Goal: Task Accomplishment & Management: Use online tool/utility

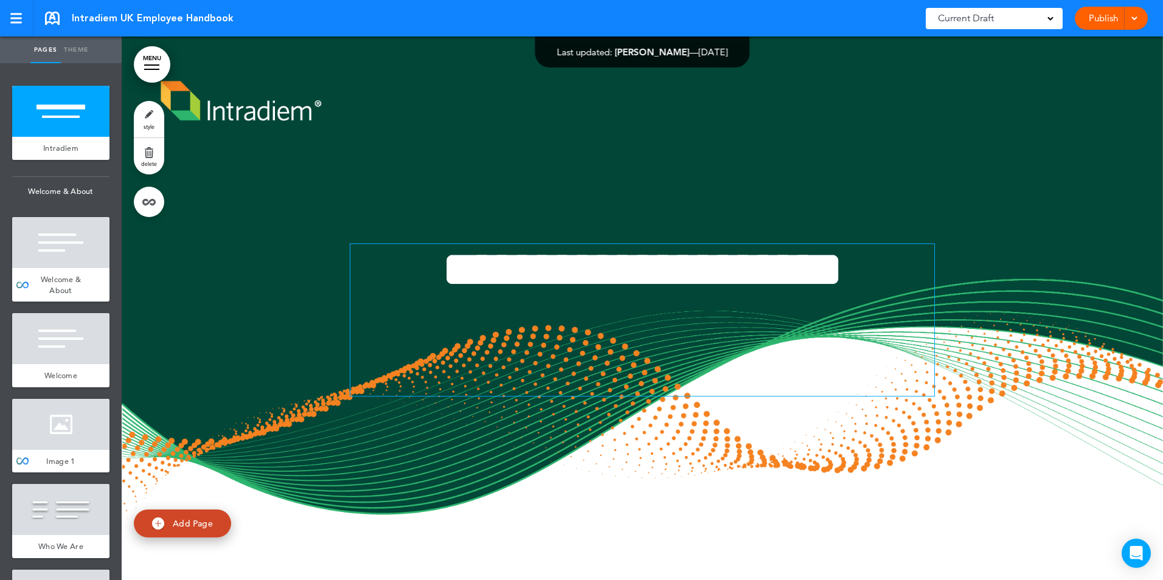
click at [915, 275] on h1 "**********" at bounding box center [642, 270] width 584 height 52
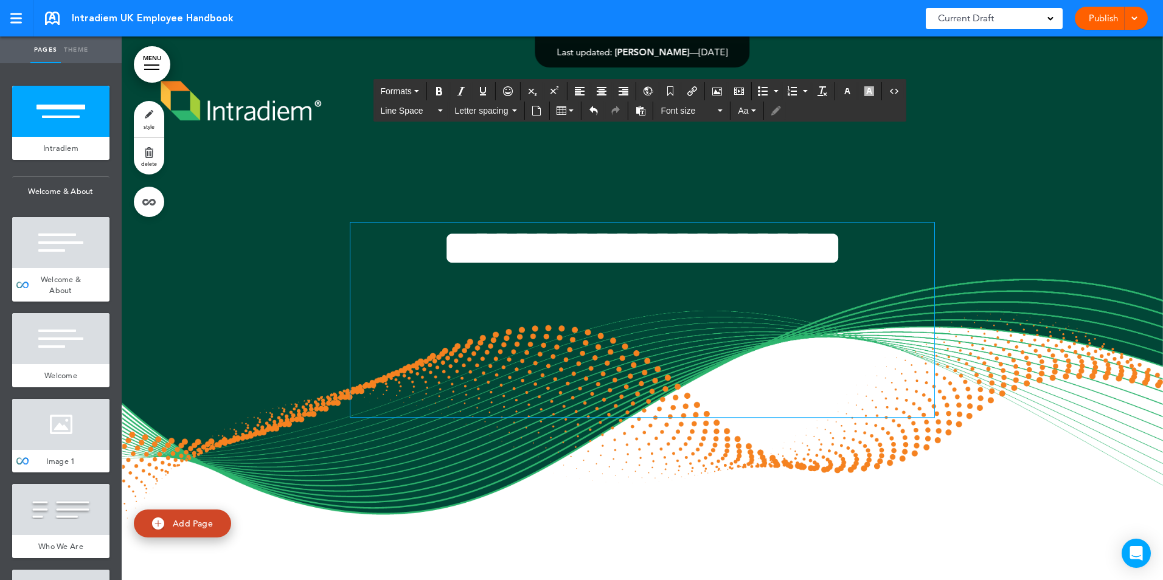
click at [1036, 346] on div at bounding box center [643, 331] width 1042 height 588
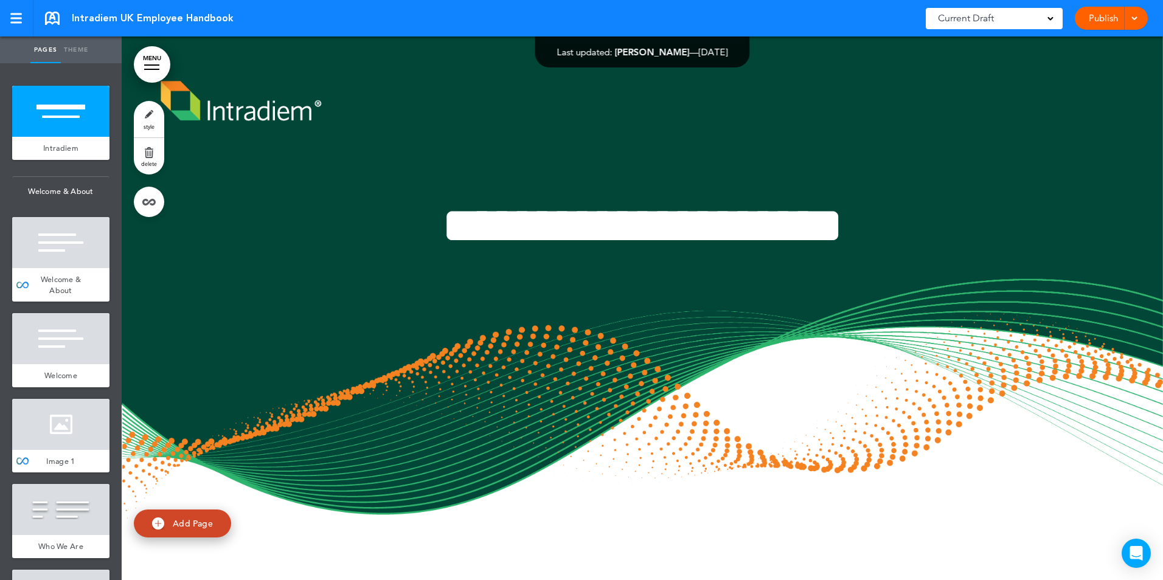
click at [1096, 18] on link "Publish" at bounding box center [1103, 18] width 38 height 23
click at [1138, 26] on div at bounding box center [1133, 18] width 12 height 23
click at [1088, 44] on li "Publish" at bounding box center [1093, 45] width 108 height 27
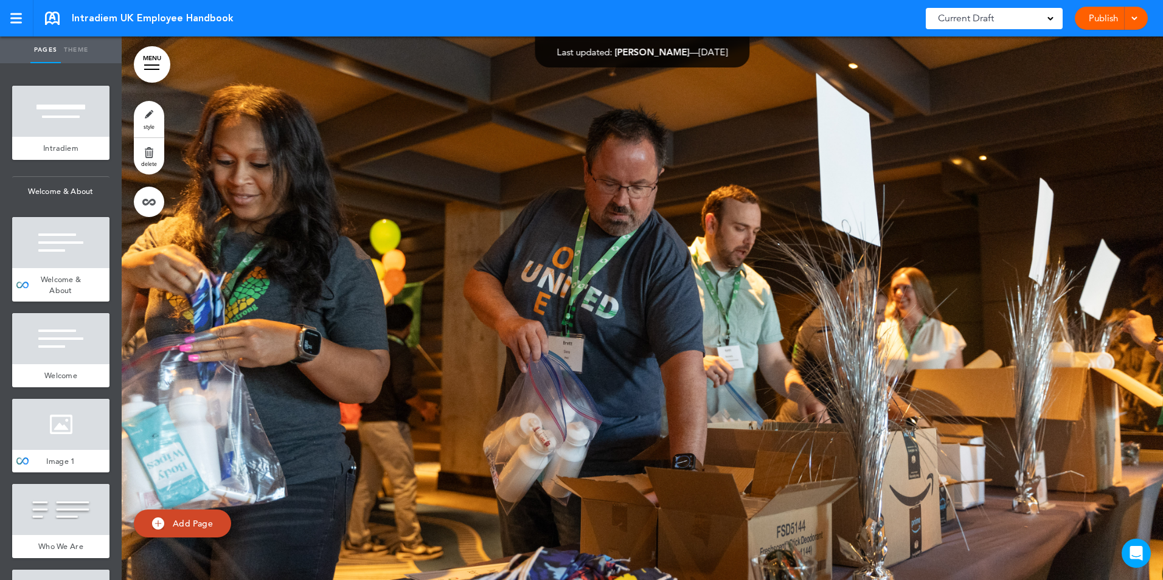
scroll to position [50561, 0]
click at [1093, 19] on link "Publish" at bounding box center [1103, 18] width 38 height 23
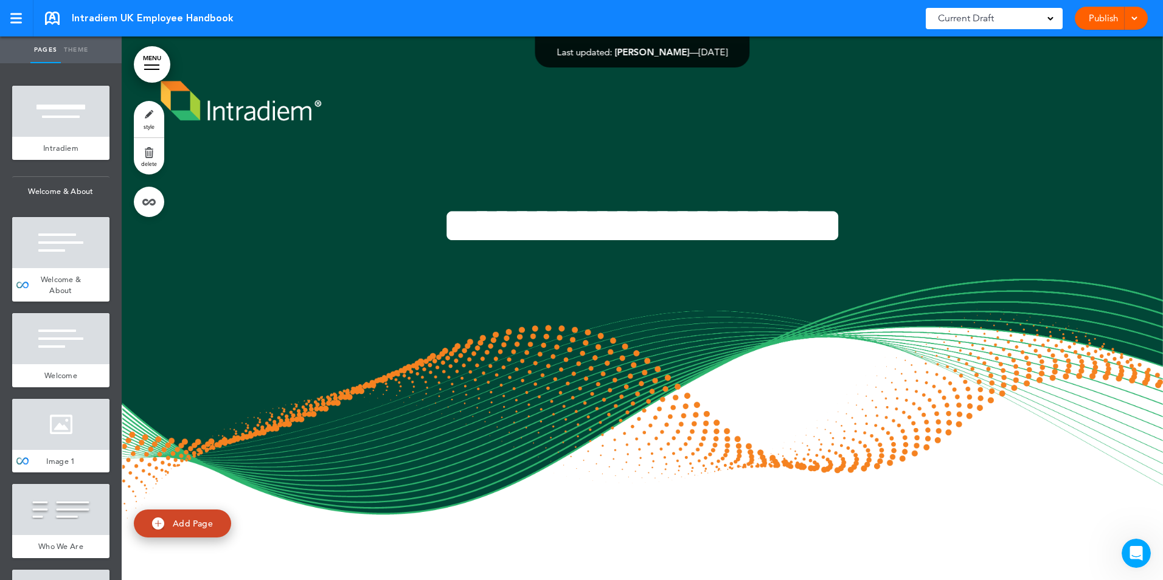
scroll to position [0, 0]
click at [1132, 560] on div "Open Intercom Messenger" at bounding box center [1135, 552] width 40 height 40
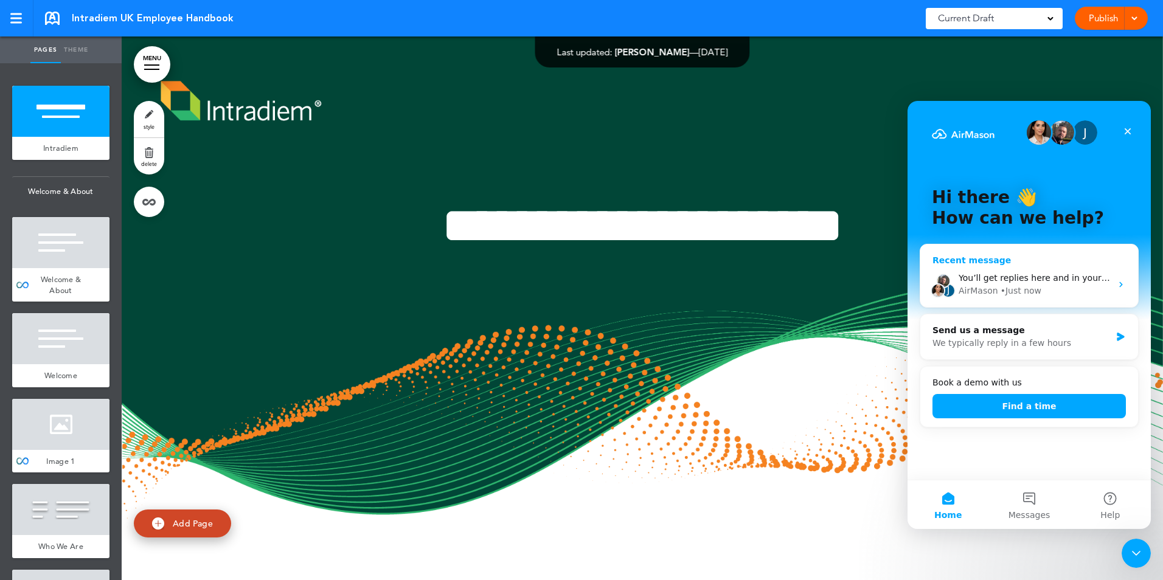
click at [1037, 263] on div "J You’ll get replies here and in your email: ✉️ [EMAIL_ADDRESS][DOMAIN_NAME] Ou…" at bounding box center [1030, 284] width 218 height 45
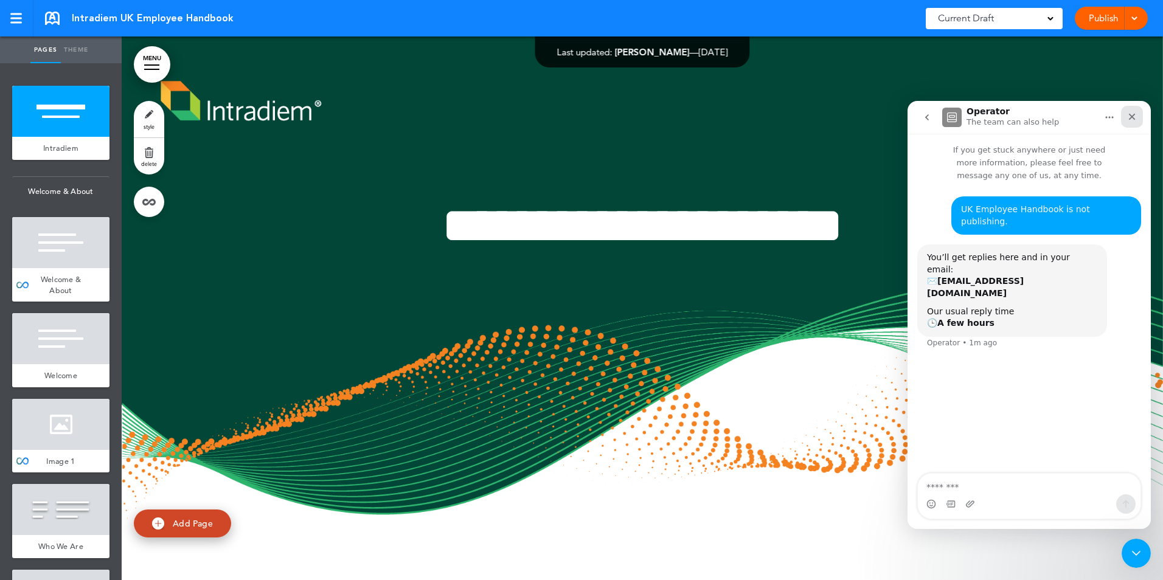
click at [1134, 114] on icon "Close" at bounding box center [1133, 117] width 10 height 10
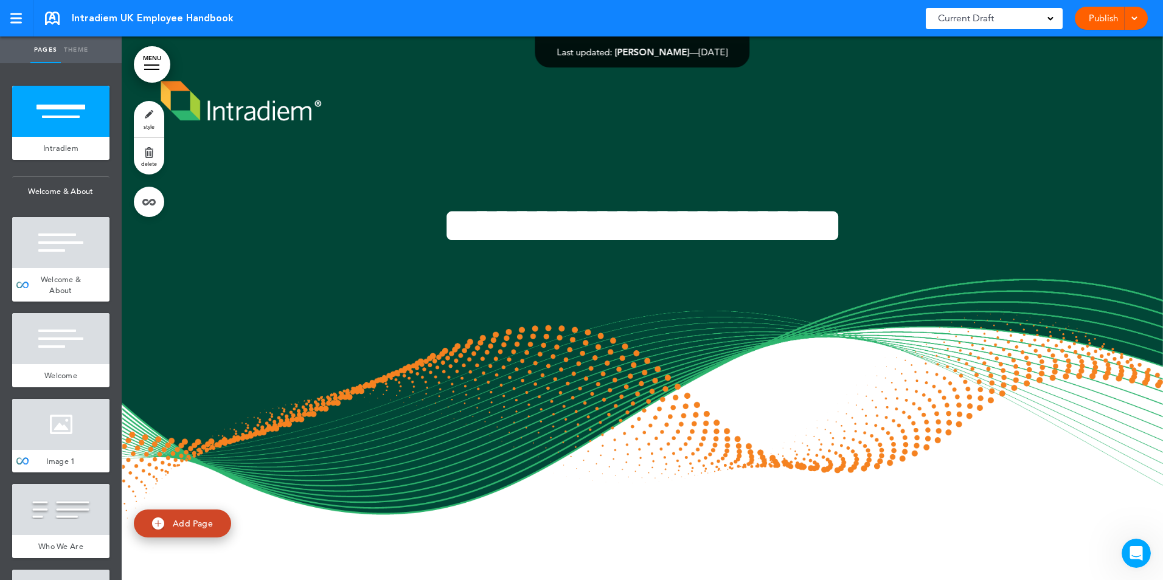
click at [1096, 12] on link "Publish" at bounding box center [1103, 18] width 38 height 23
